Goal: Transaction & Acquisition: Purchase product/service

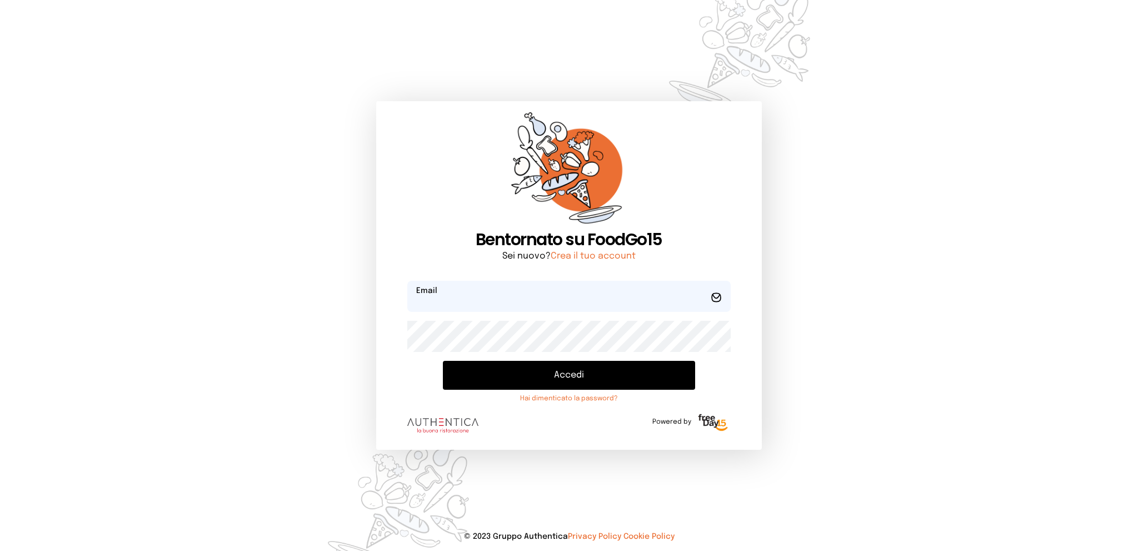
type input "**********"
click at [565, 369] on button "Accedi" at bounding box center [569, 375] width 252 height 29
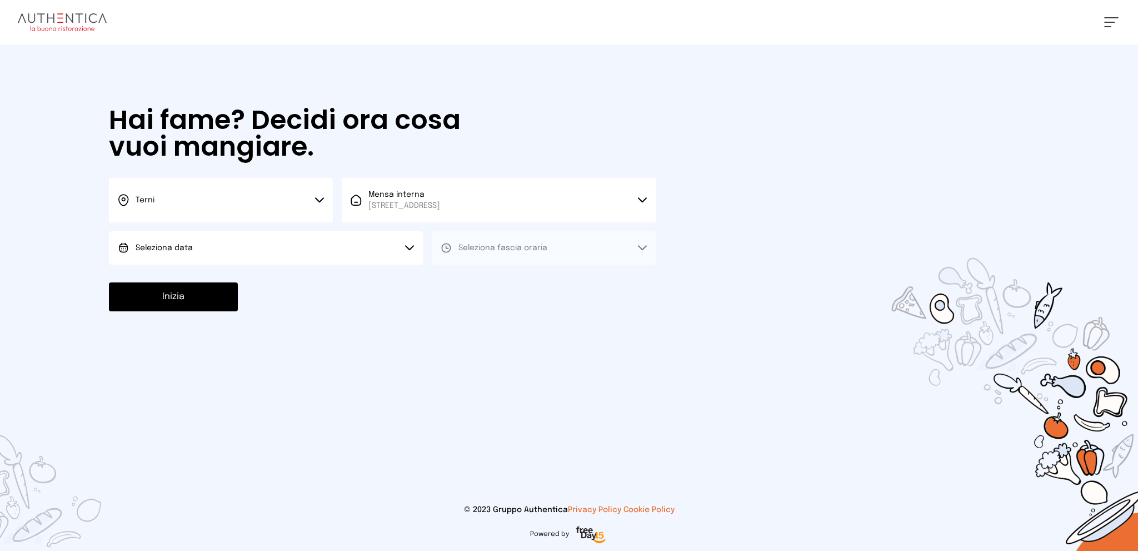
click at [309, 250] on button "Seleziona data" at bounding box center [266, 247] width 314 height 33
click at [305, 275] on li "[DATE], [DATE]" at bounding box center [266, 279] width 314 height 29
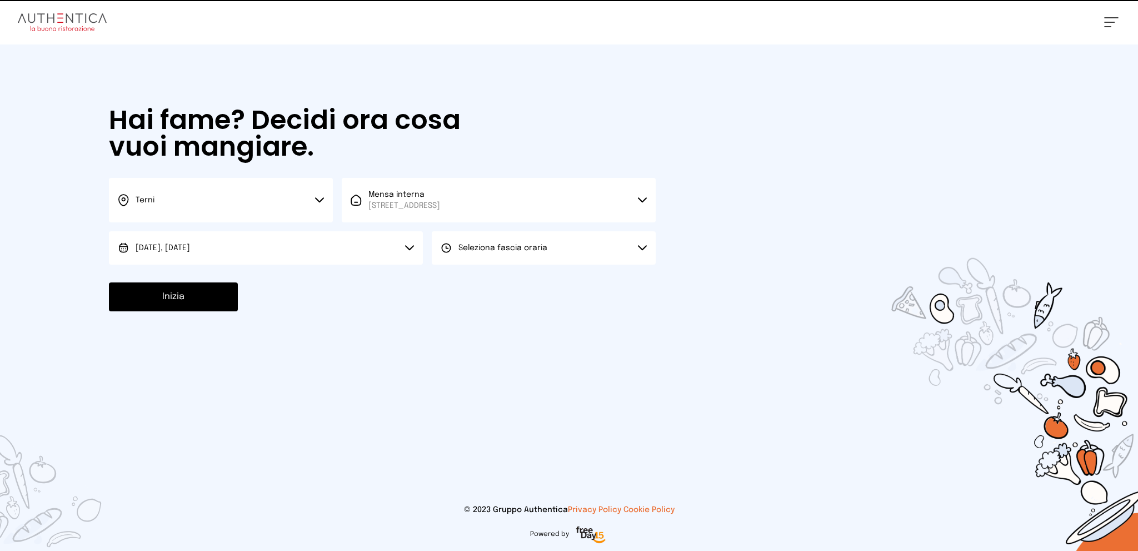
click at [491, 248] on span "Seleziona fascia oraria" at bounding box center [503, 248] width 89 height 8
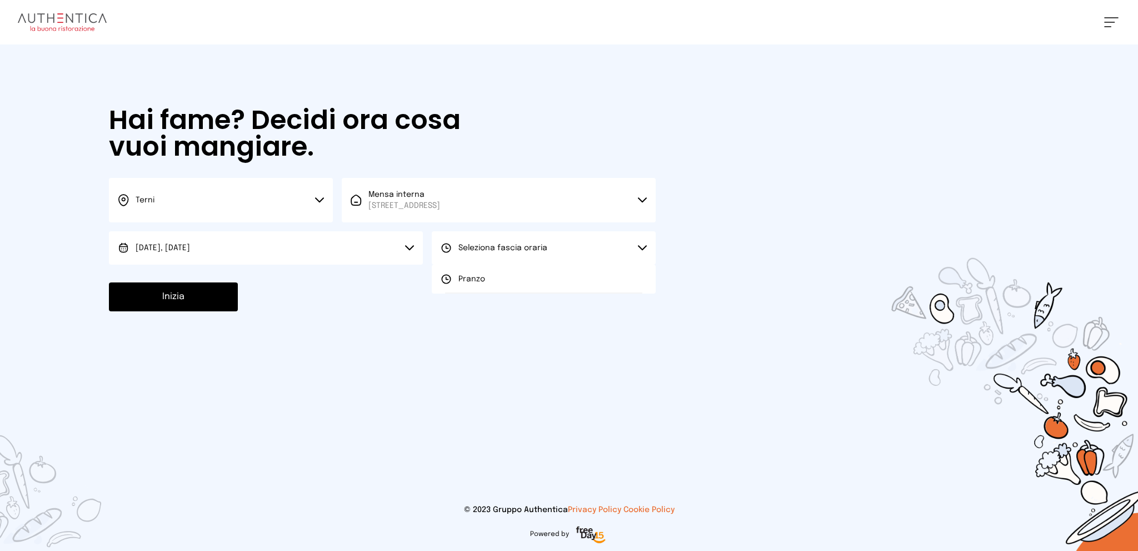
click at [486, 270] on li "Pranzo" at bounding box center [544, 279] width 224 height 29
click at [201, 299] on button "Inizia" at bounding box center [173, 296] width 129 height 29
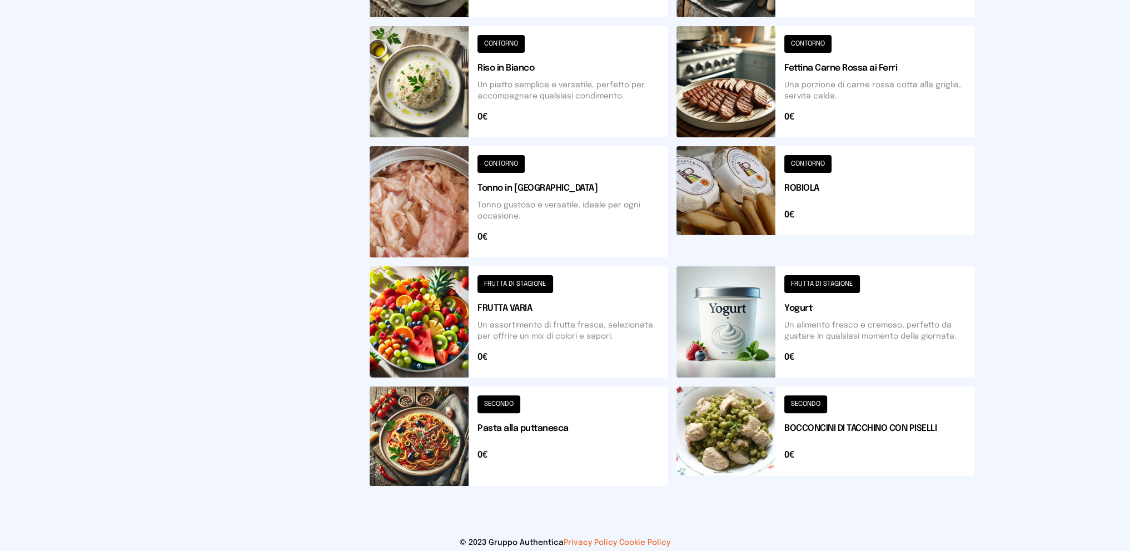
scroll to position [366, 0]
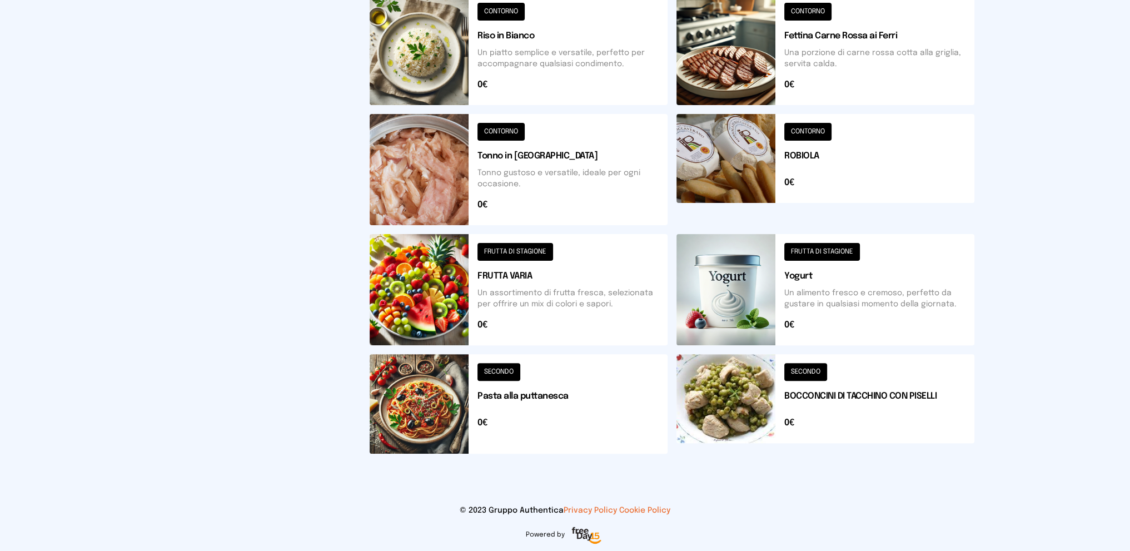
click at [827, 415] on button at bounding box center [826, 404] width 298 height 100
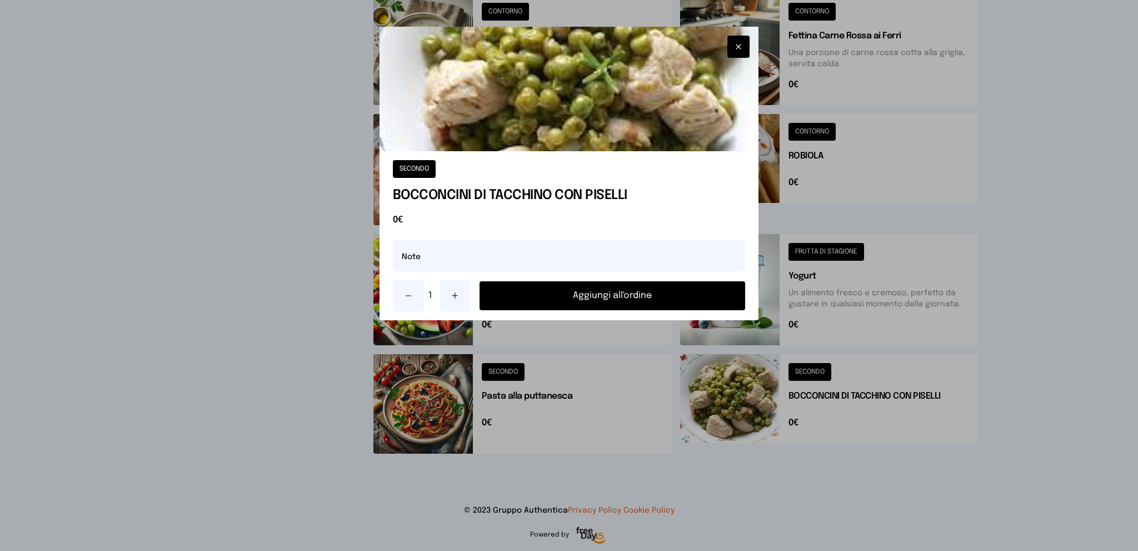
click at [454, 294] on icon at bounding box center [455, 295] width 9 height 9
click at [540, 296] on button "Aggiungi all'ordine" at bounding box center [613, 295] width 266 height 29
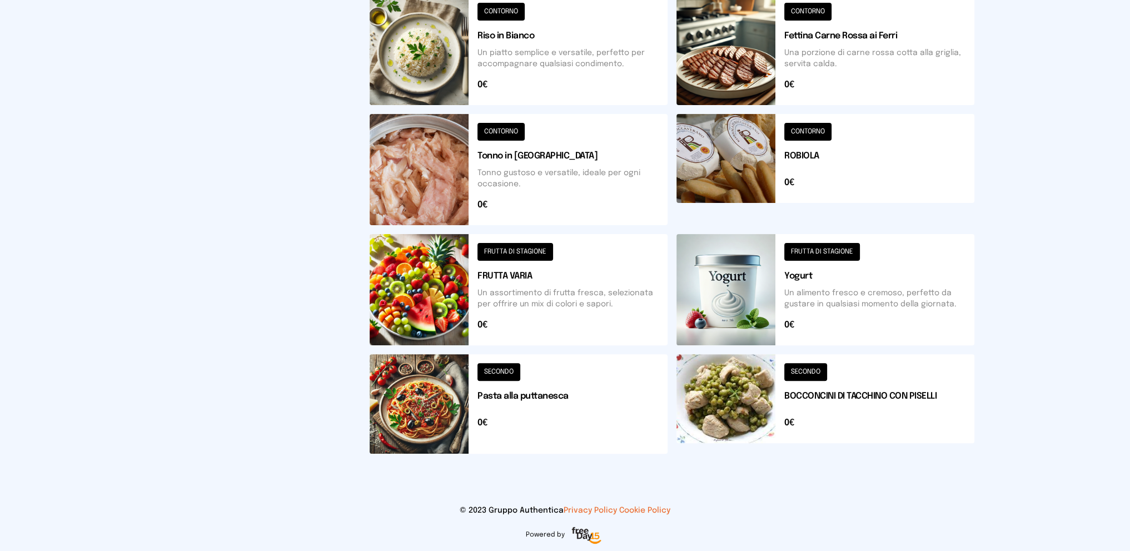
scroll to position [32, 0]
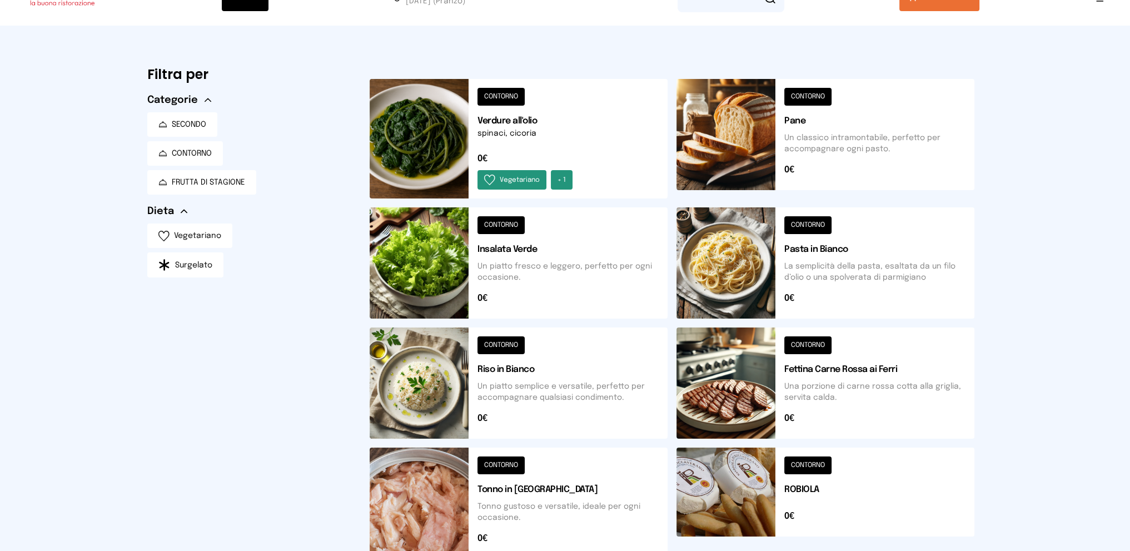
click at [580, 140] on button at bounding box center [519, 139] width 298 height 120
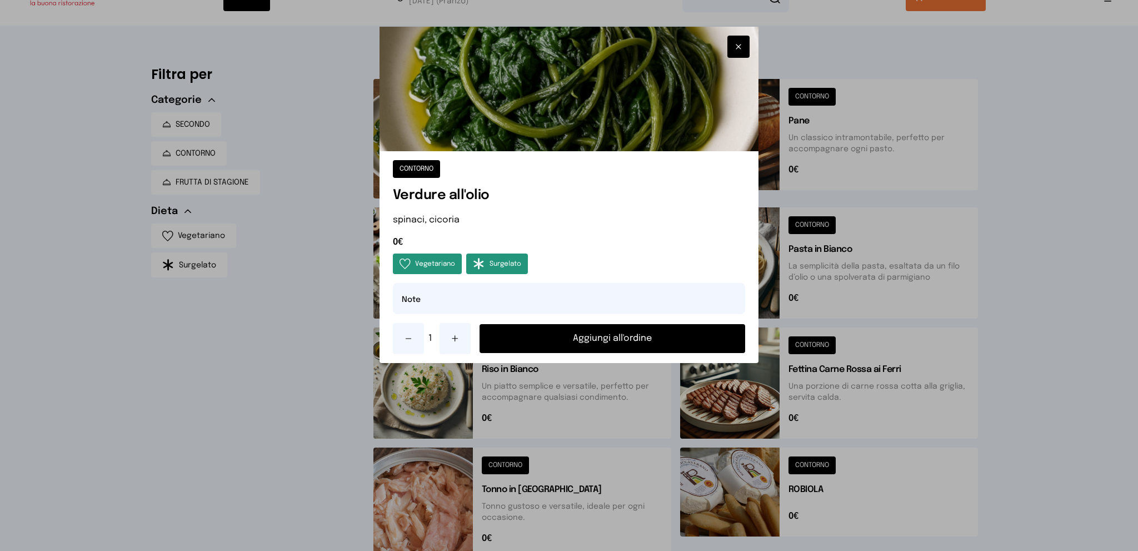
click at [557, 346] on button "Aggiungi all'ordine" at bounding box center [613, 338] width 266 height 29
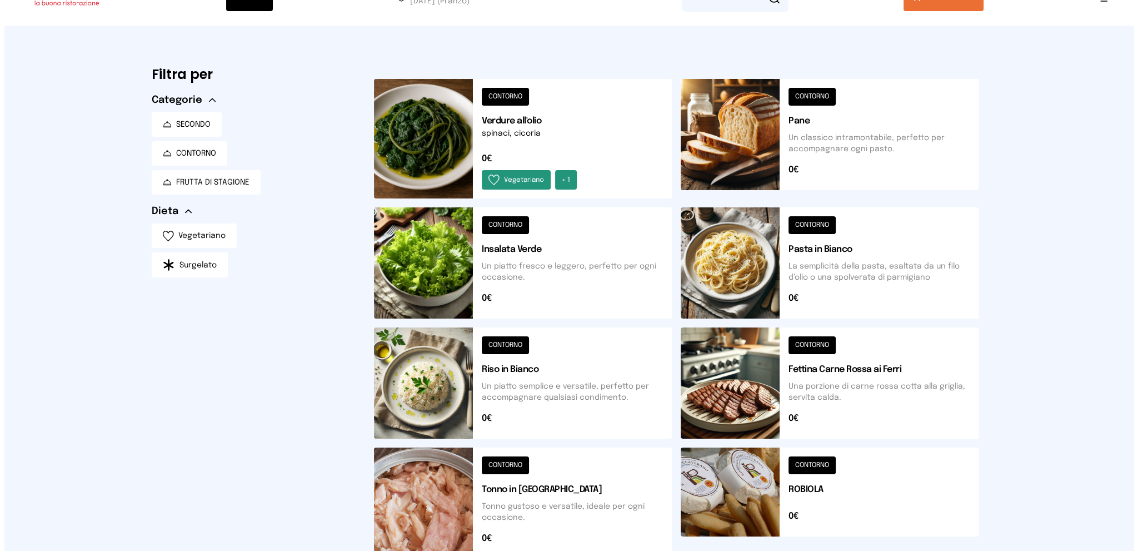
scroll to position [0, 0]
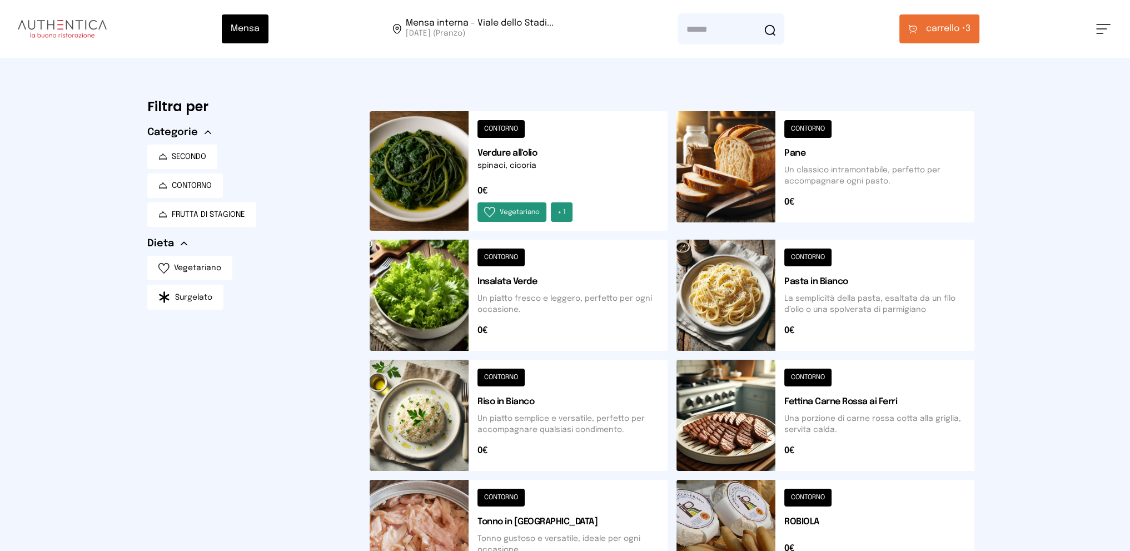
click at [934, 31] on span "carrello •" at bounding box center [945, 28] width 39 height 13
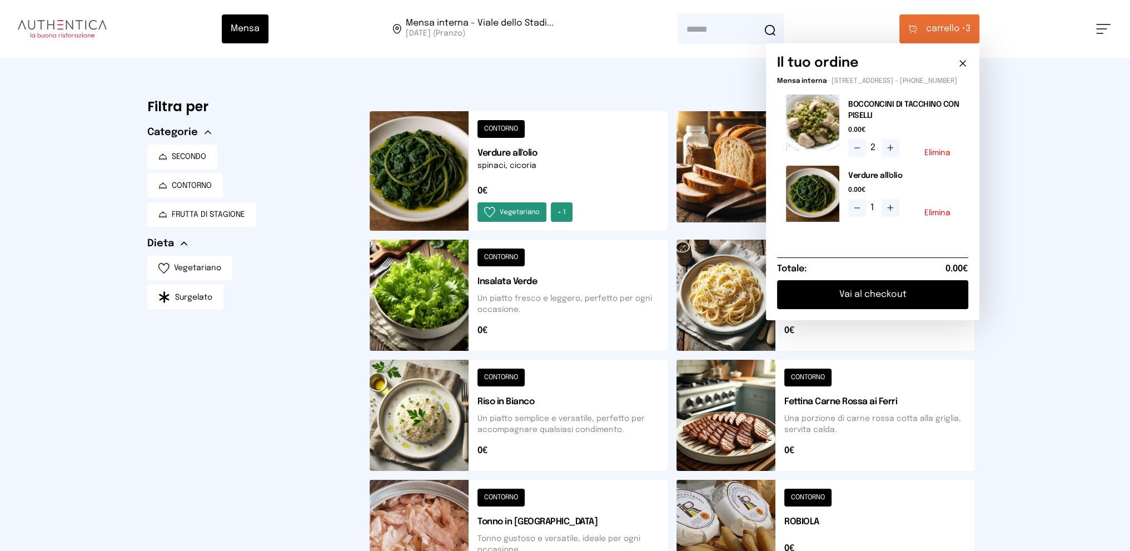
click at [867, 305] on button "Vai al checkout" at bounding box center [872, 294] width 191 height 29
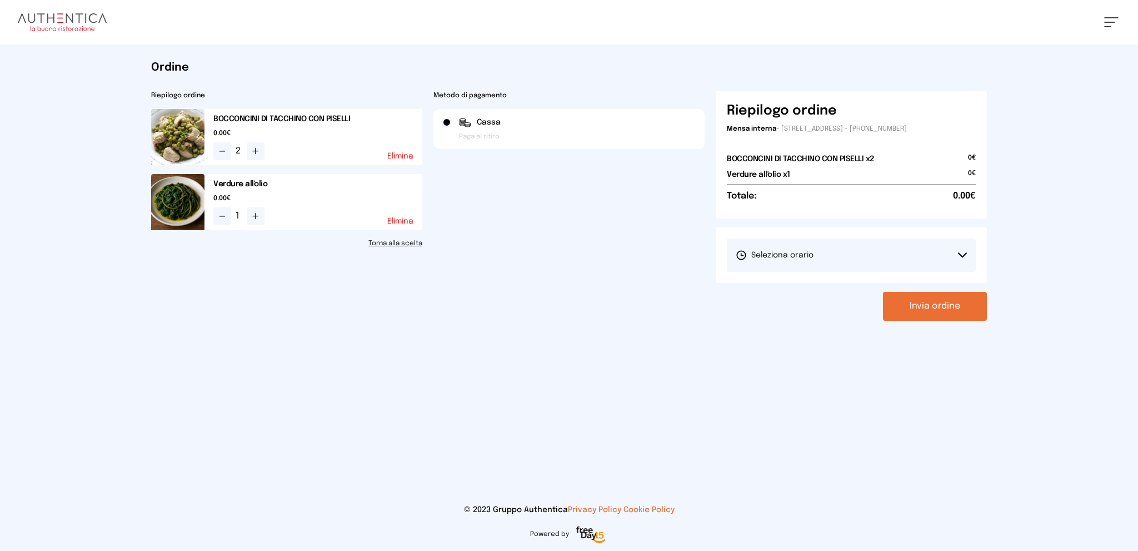
click at [848, 247] on button "Seleziona orario" at bounding box center [851, 254] width 249 height 33
click at [823, 280] on li "1° Turno (13:00 - 15:00)" at bounding box center [851, 286] width 249 height 29
click at [918, 302] on button "Invia ordine" at bounding box center [935, 306] width 104 height 29
